Goal: Information Seeking & Learning: Learn about a topic

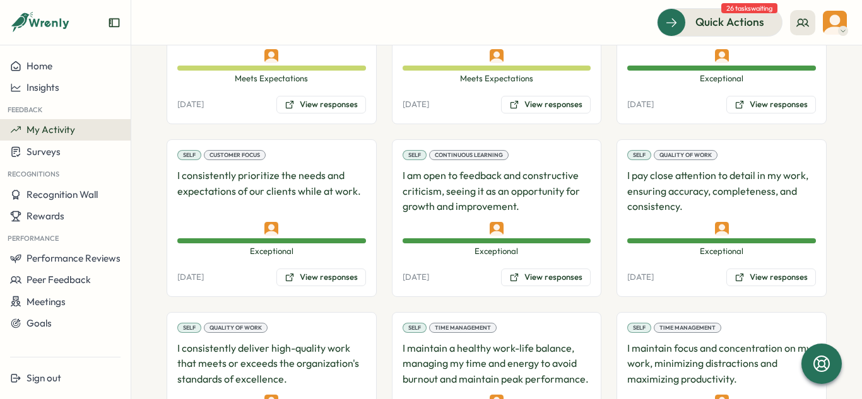
scroll to position [1189, 0]
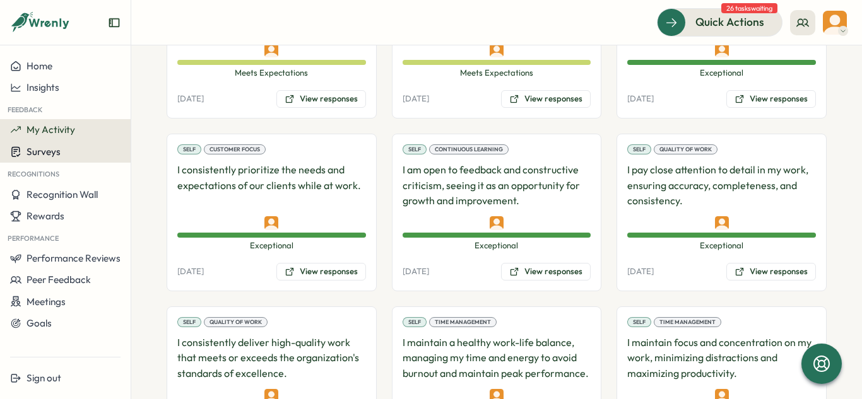
click at [57, 153] on span "Surveys" at bounding box center [44, 152] width 34 height 12
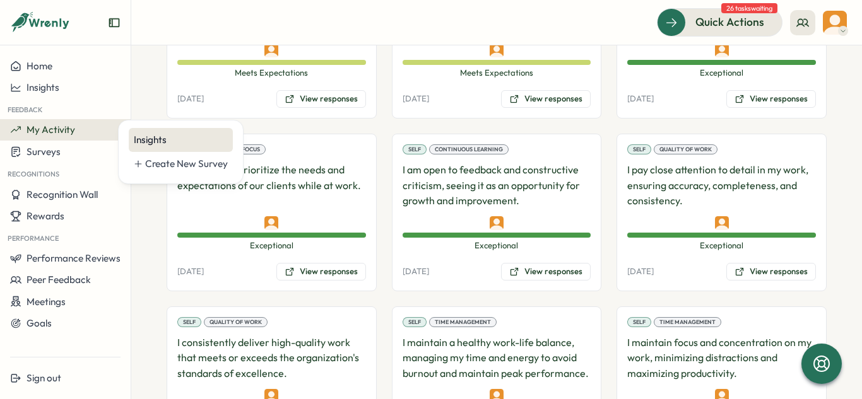
click at [139, 137] on div "Insights" at bounding box center [181, 140] width 94 height 14
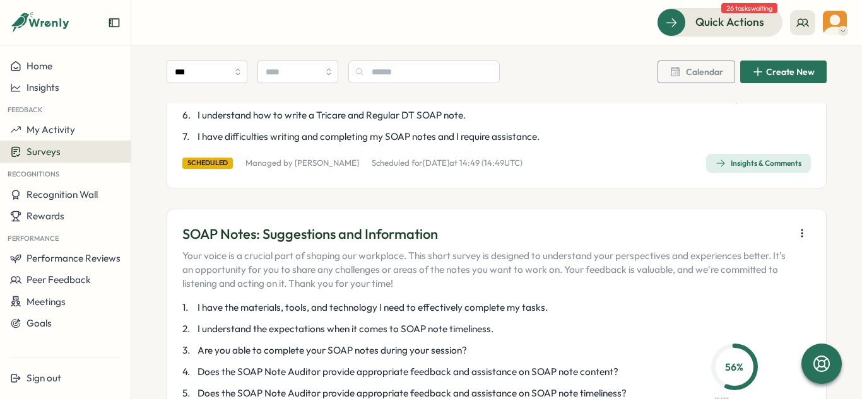
scroll to position [366, 0]
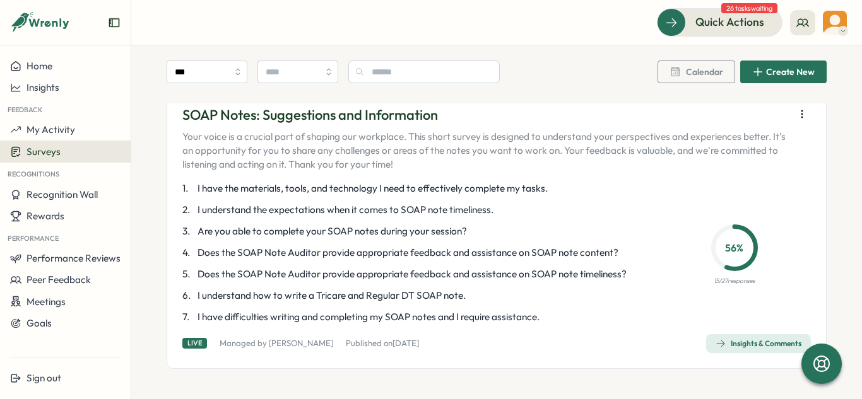
click at [721, 345] on div "Insights & Comments" at bounding box center [759, 344] width 86 height 10
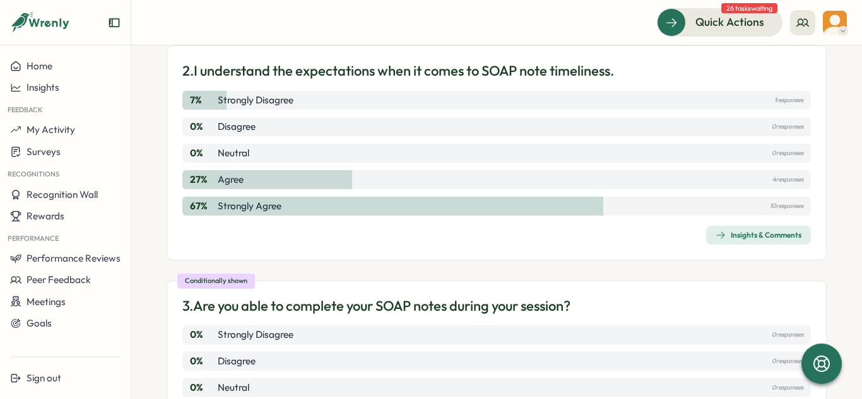
scroll to position [371, 0]
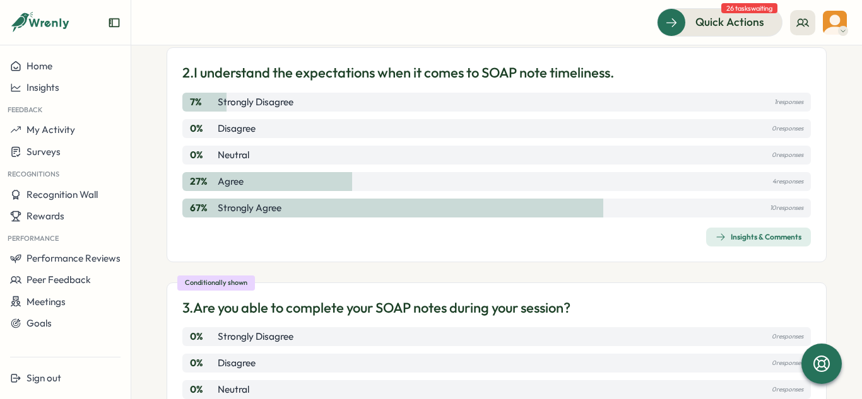
click at [762, 103] on div "7 % Strongly Disagree 1 responses" at bounding box center [496, 102] width 628 height 19
click at [296, 102] on div "7 % Strongly Disagree 1 responses" at bounding box center [496, 102] width 628 height 19
drag, startPoint x: 256, startPoint y: 103, endPoint x: 237, endPoint y: 103, distance: 18.9
click at [251, 103] on p "Strongly Disagree" at bounding box center [256, 102] width 76 height 14
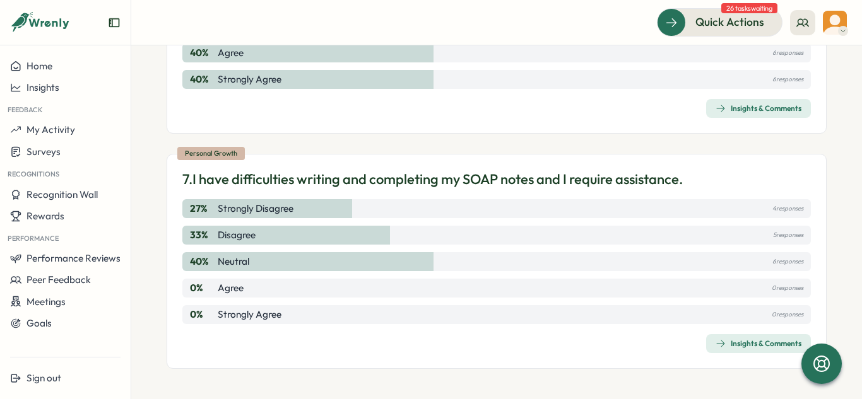
scroll to position [1459, 0]
click at [725, 339] on div "Insights & Comments" at bounding box center [759, 344] width 86 height 10
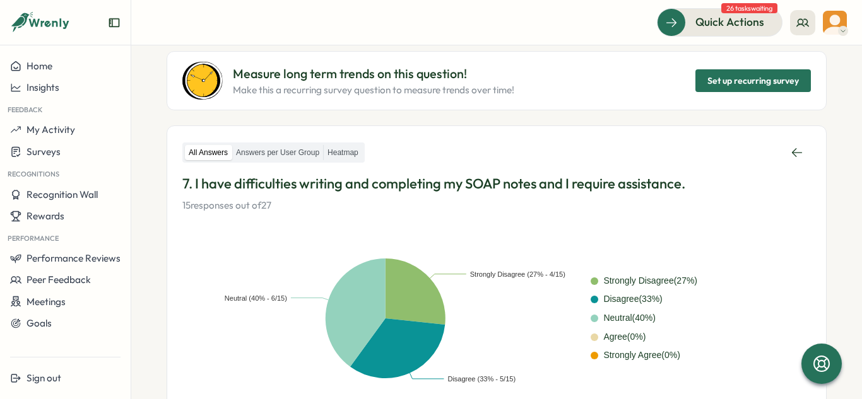
scroll to position [103, 0]
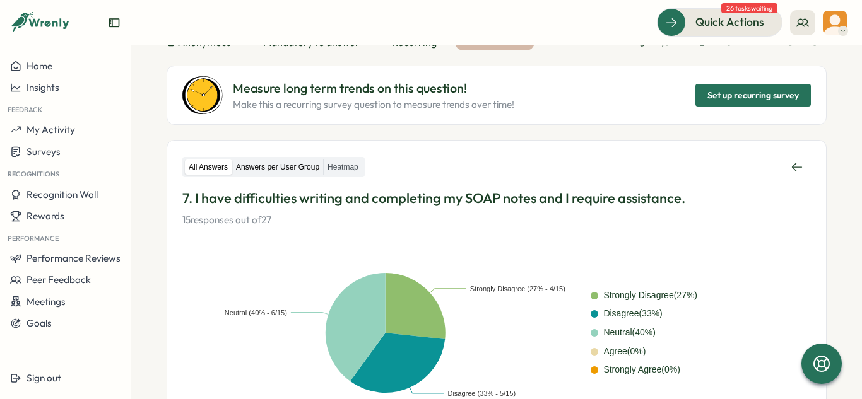
click at [265, 167] on label "Answers per User Group" at bounding box center [277, 168] width 91 height 16
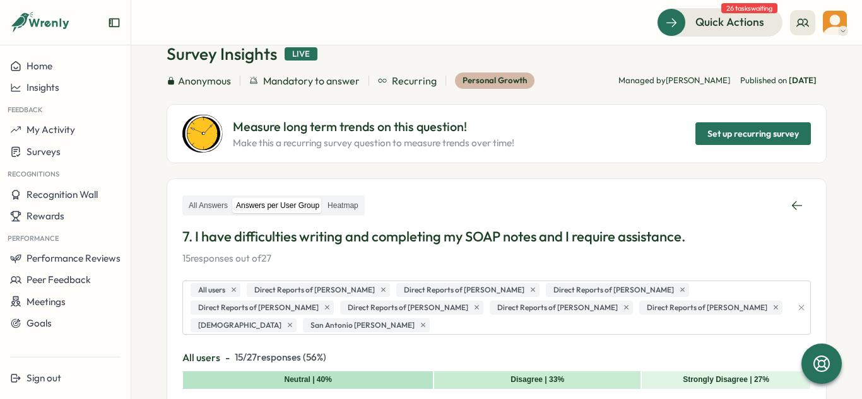
scroll to position [64, 0]
click at [331, 206] on label "Heatmap" at bounding box center [343, 207] width 38 height 16
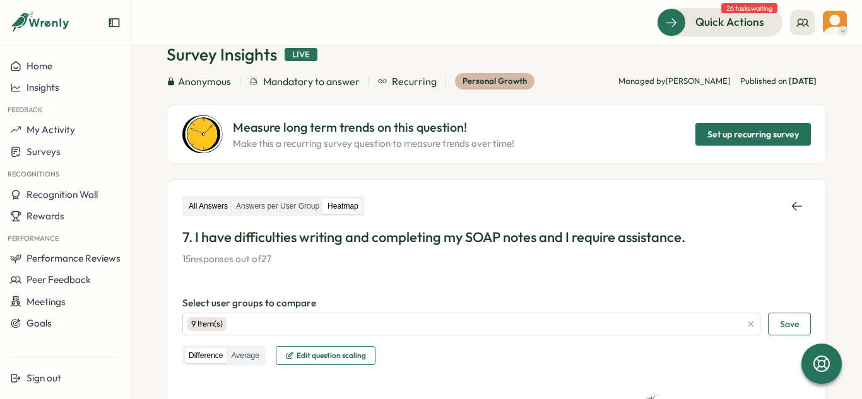
click at [215, 209] on label "All Answers" at bounding box center [208, 207] width 47 height 16
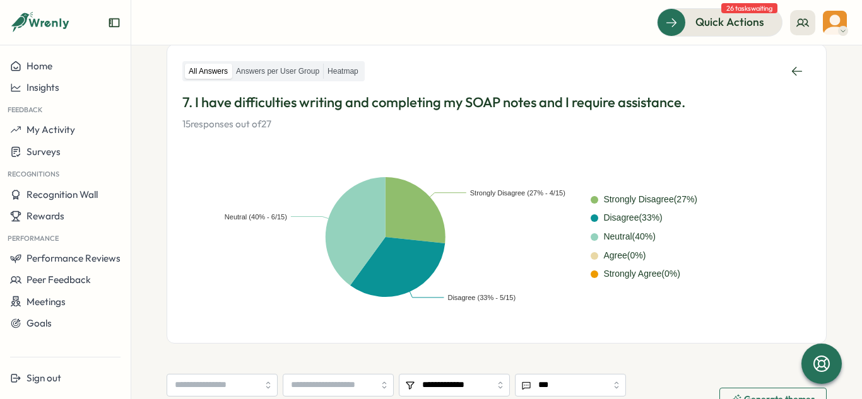
scroll to position [186, 0]
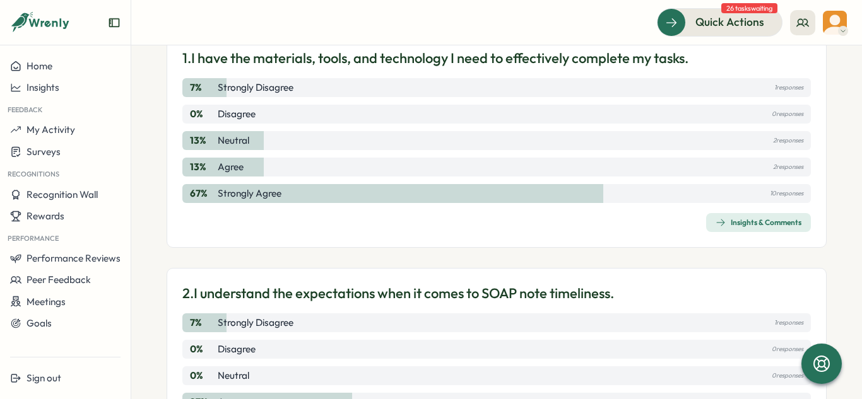
scroll to position [142, 0]
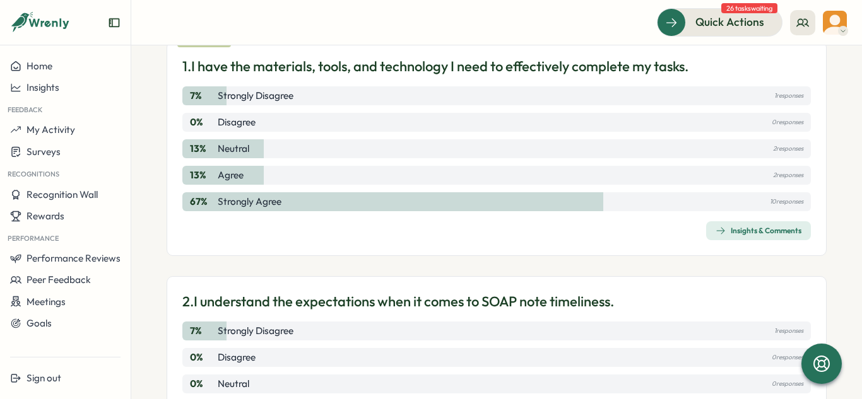
click at [316, 190] on div "7 % Strongly Disagree 1 responses 0 % Disagree 0 responses 13 % Neutral 2 respo…" at bounding box center [496, 148] width 628 height 125
click at [750, 230] on div "Insights & Comments" at bounding box center [759, 231] width 86 height 10
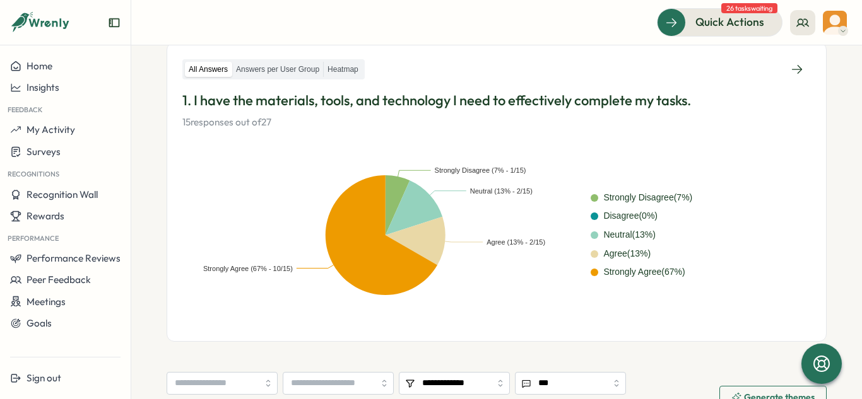
scroll to position [185, 0]
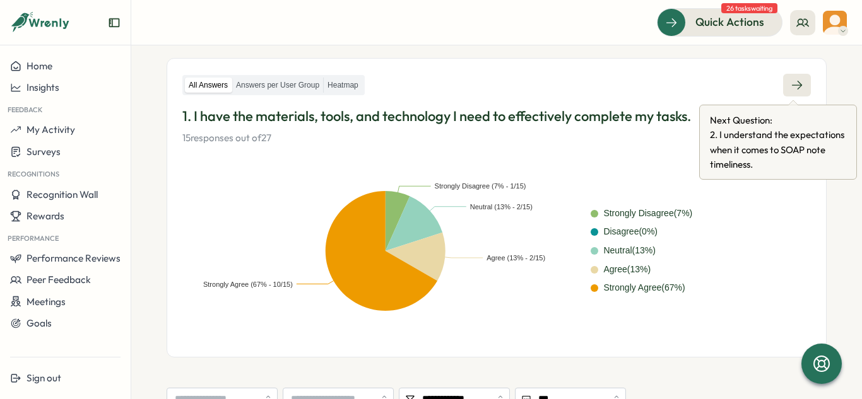
click at [794, 87] on icon at bounding box center [797, 85] width 13 height 13
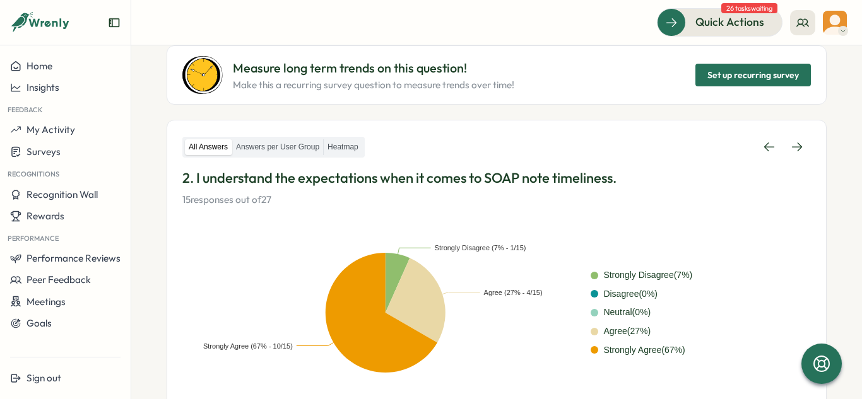
scroll to position [123, 0]
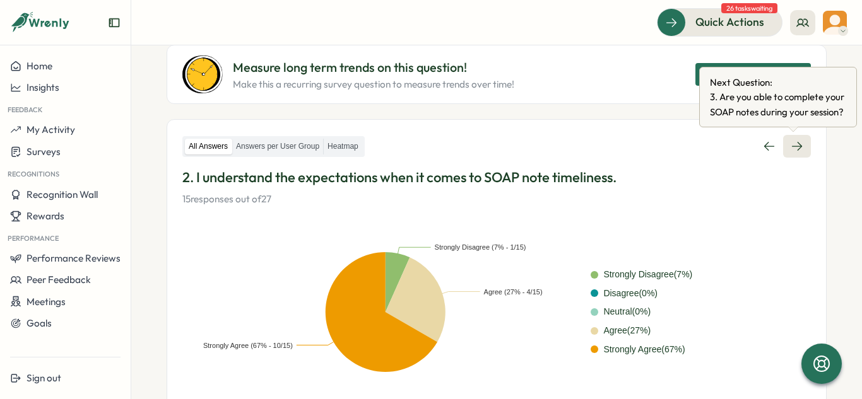
click at [797, 151] on icon at bounding box center [797, 146] width 13 height 13
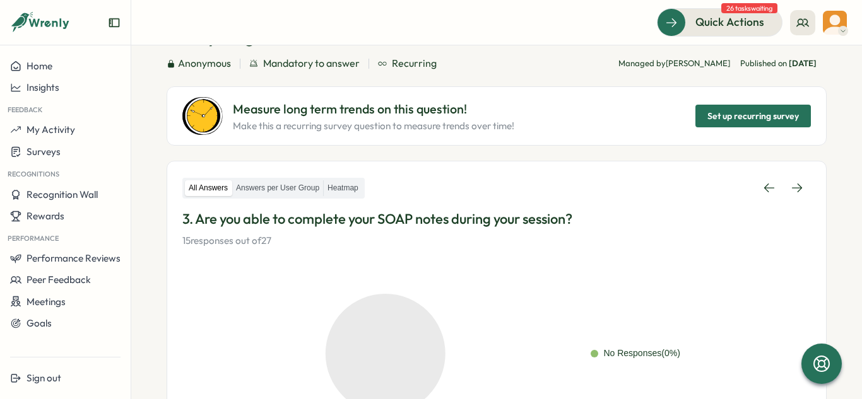
scroll to position [74, 0]
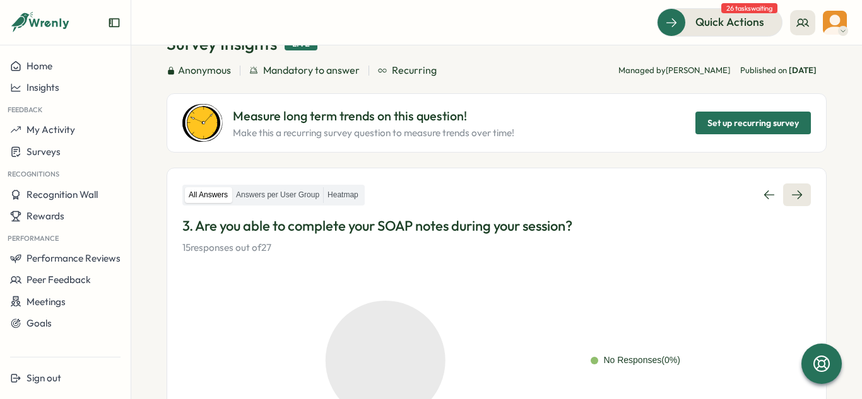
click at [787, 184] on link at bounding box center [797, 195] width 28 height 23
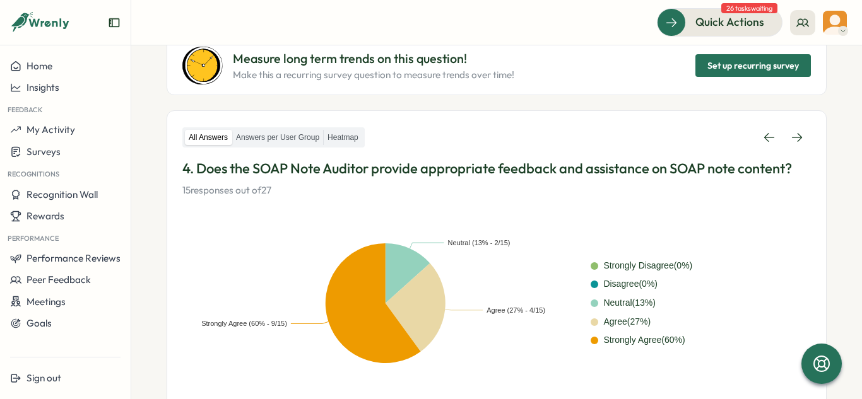
scroll to position [130, 0]
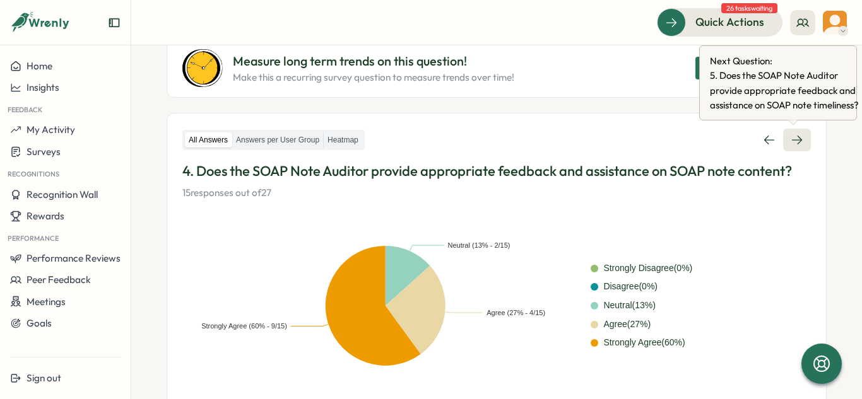
click at [796, 144] on icon at bounding box center [797, 140] width 13 height 13
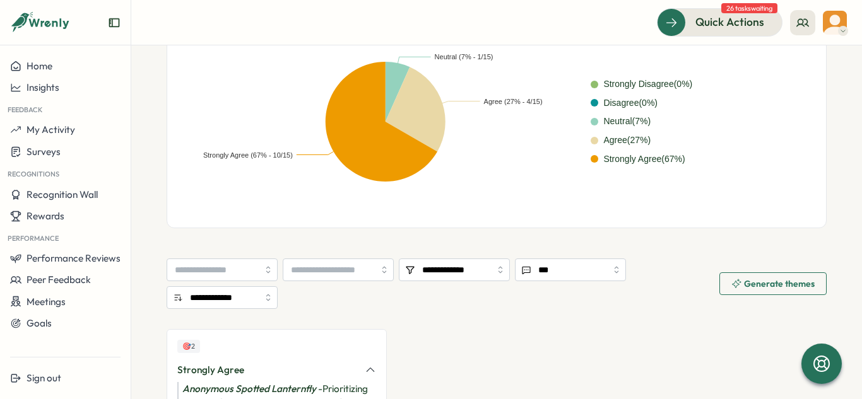
scroll to position [465, 0]
